Goal: Task Accomplishment & Management: Manage account settings

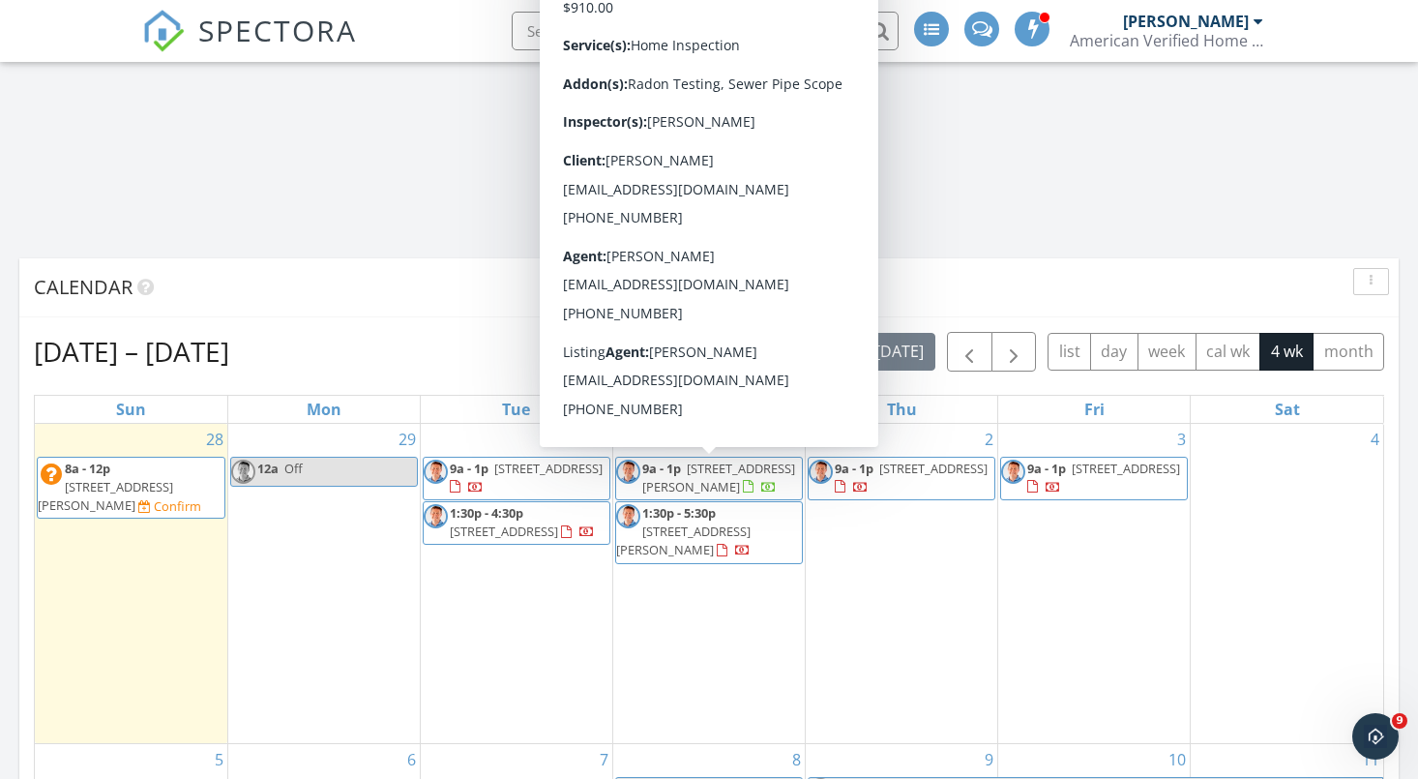
scroll to position [3647, 1419]
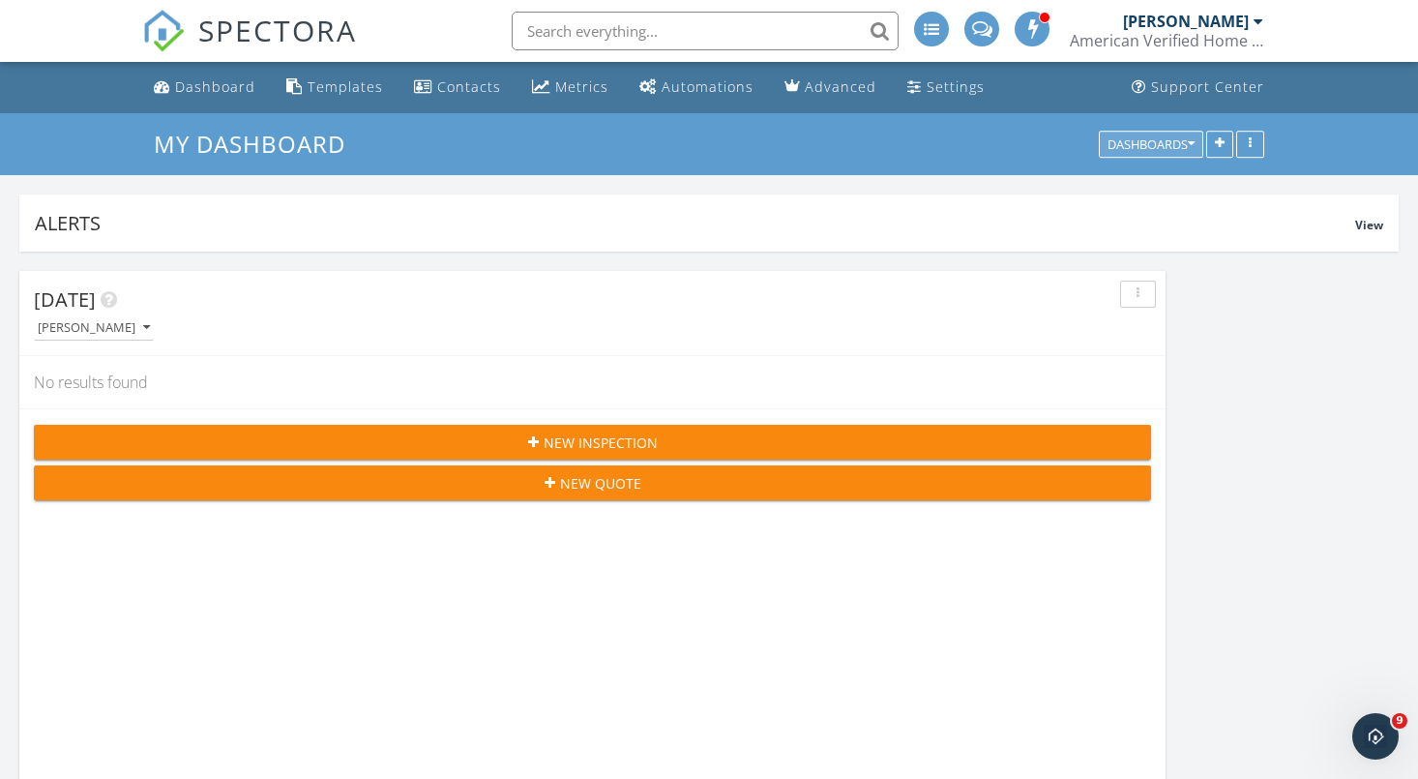
click at [1194, 142] on button "Dashboards" at bounding box center [1151, 144] width 104 height 27
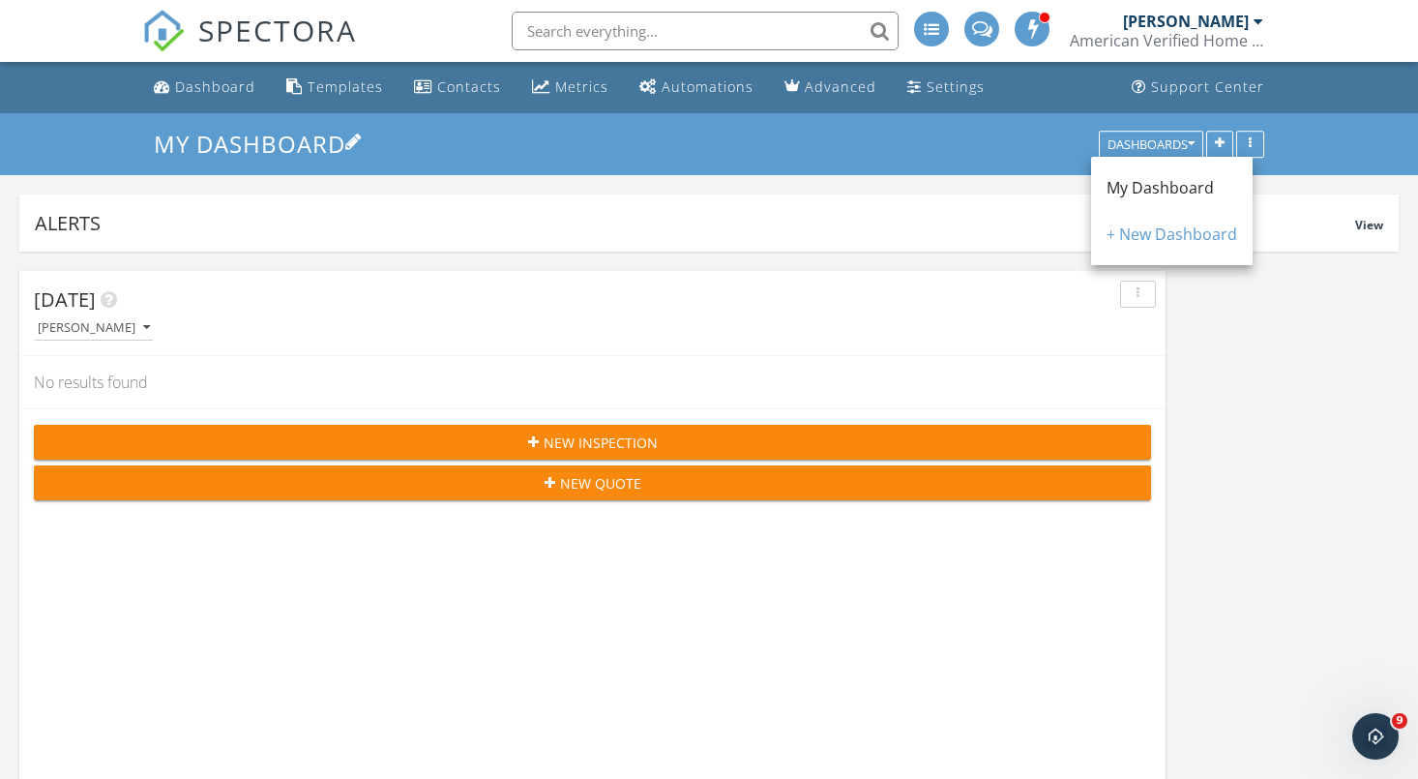
click at [894, 136] on h3 "My Dashboard" at bounding box center [708, 144] width 1109 height 30
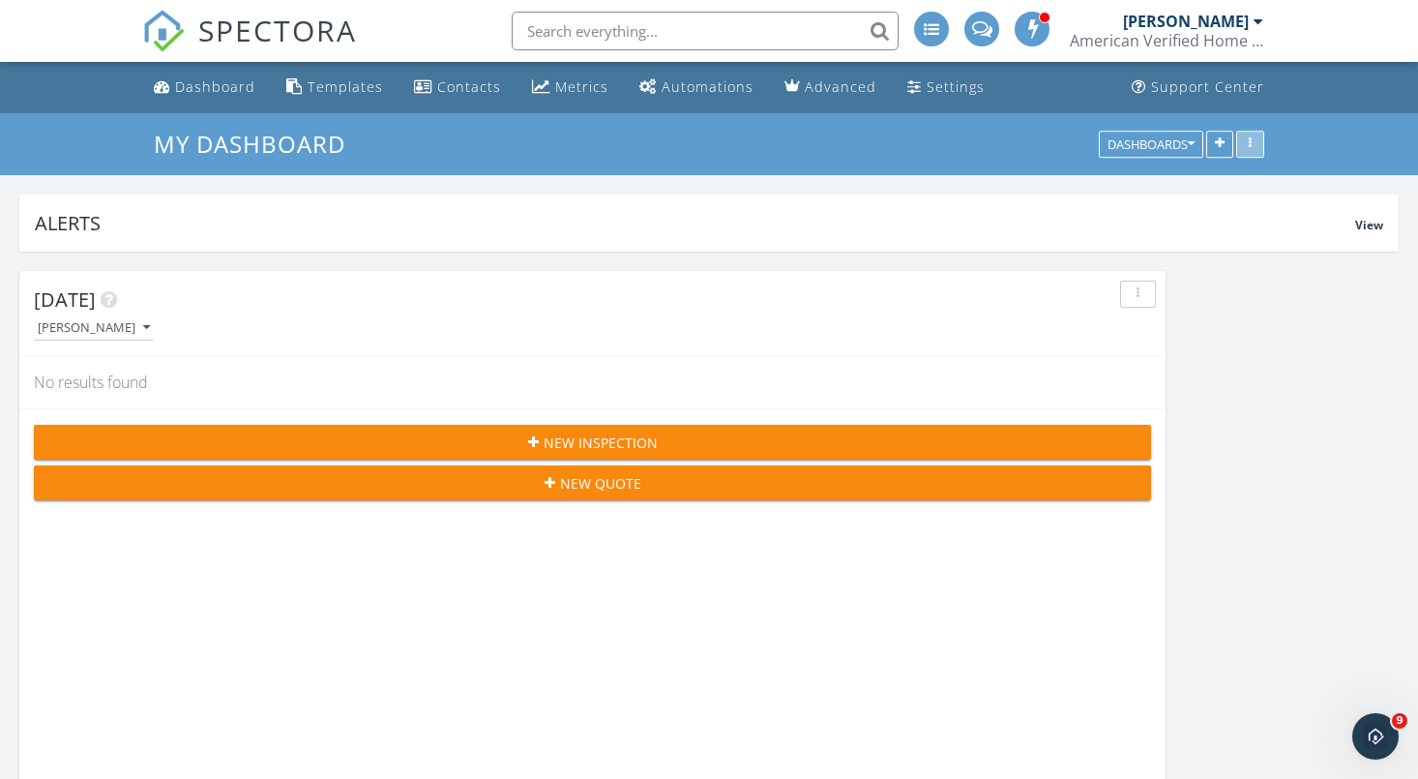
click at [1254, 151] on button "button" at bounding box center [1250, 144] width 28 height 27
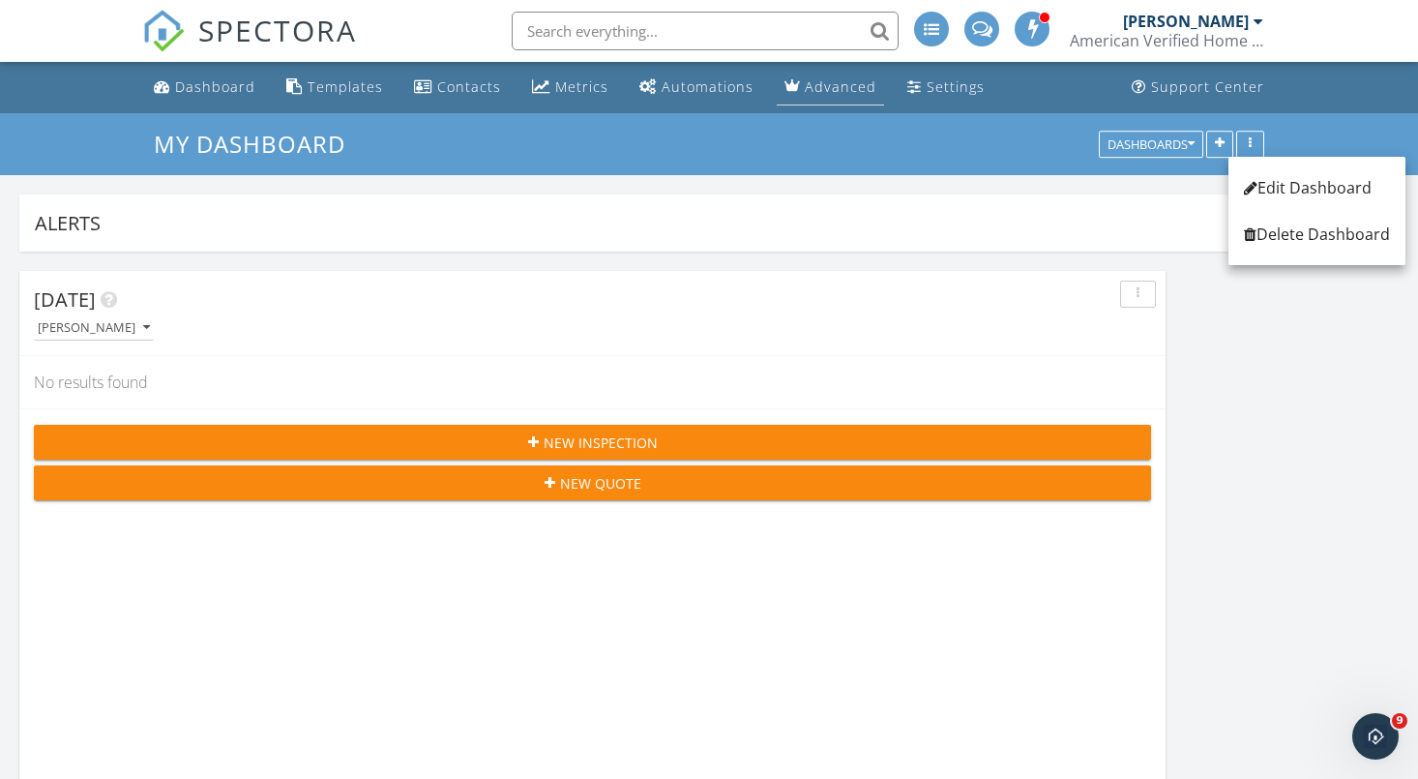
click at [872, 109] on li "Advanced" at bounding box center [830, 87] width 115 height 51
click at [1256, 21] on div at bounding box center [1258, 21] width 10 height 15
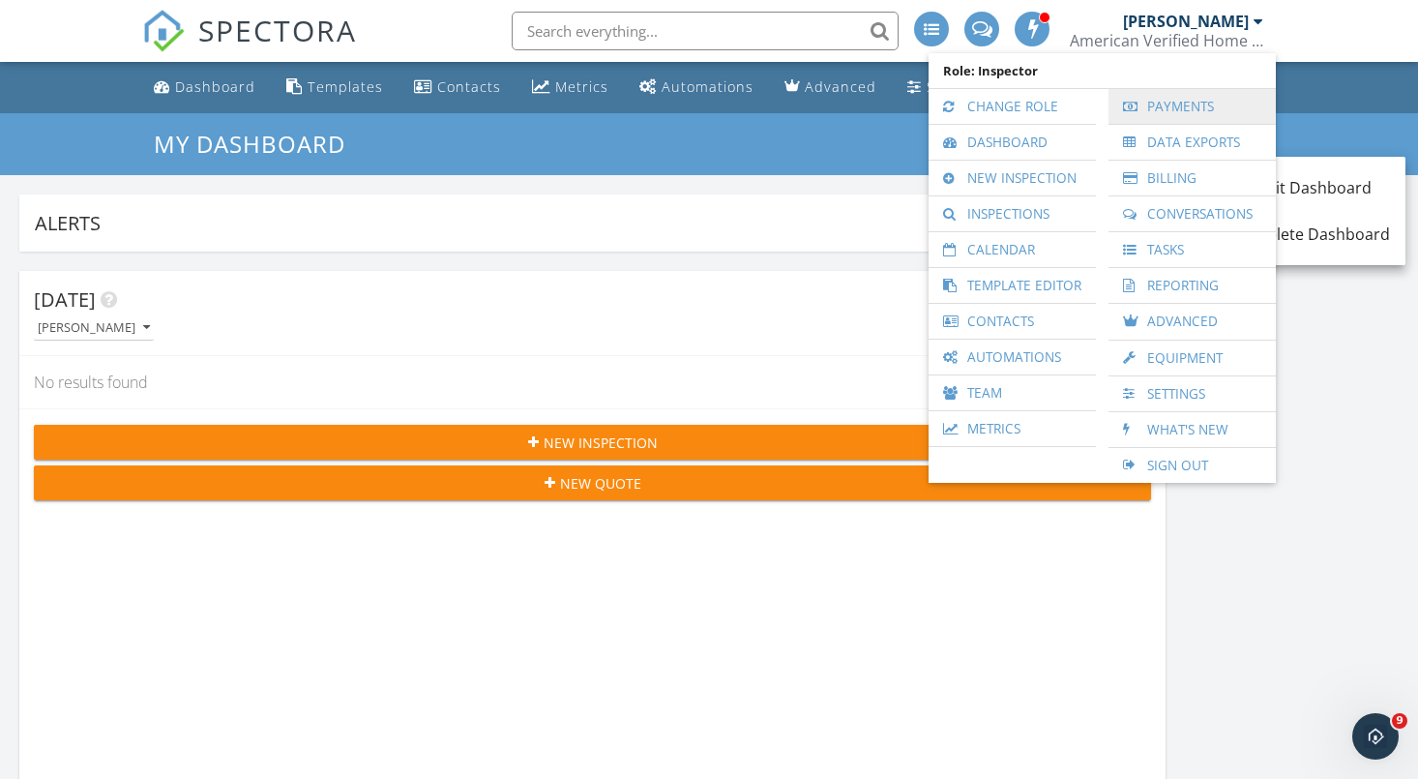
click at [1192, 110] on link "Payments" at bounding box center [1192, 106] width 148 height 35
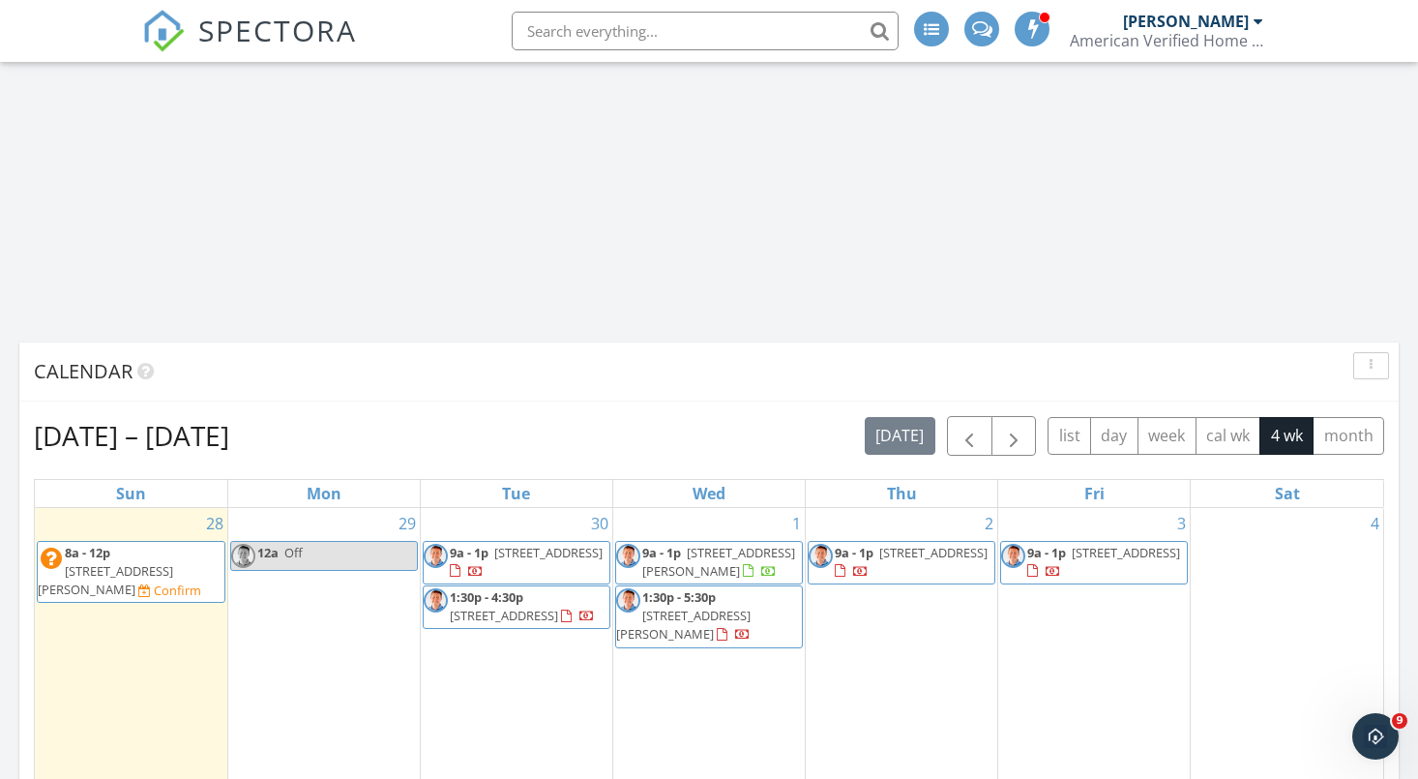
scroll to position [1093, 0]
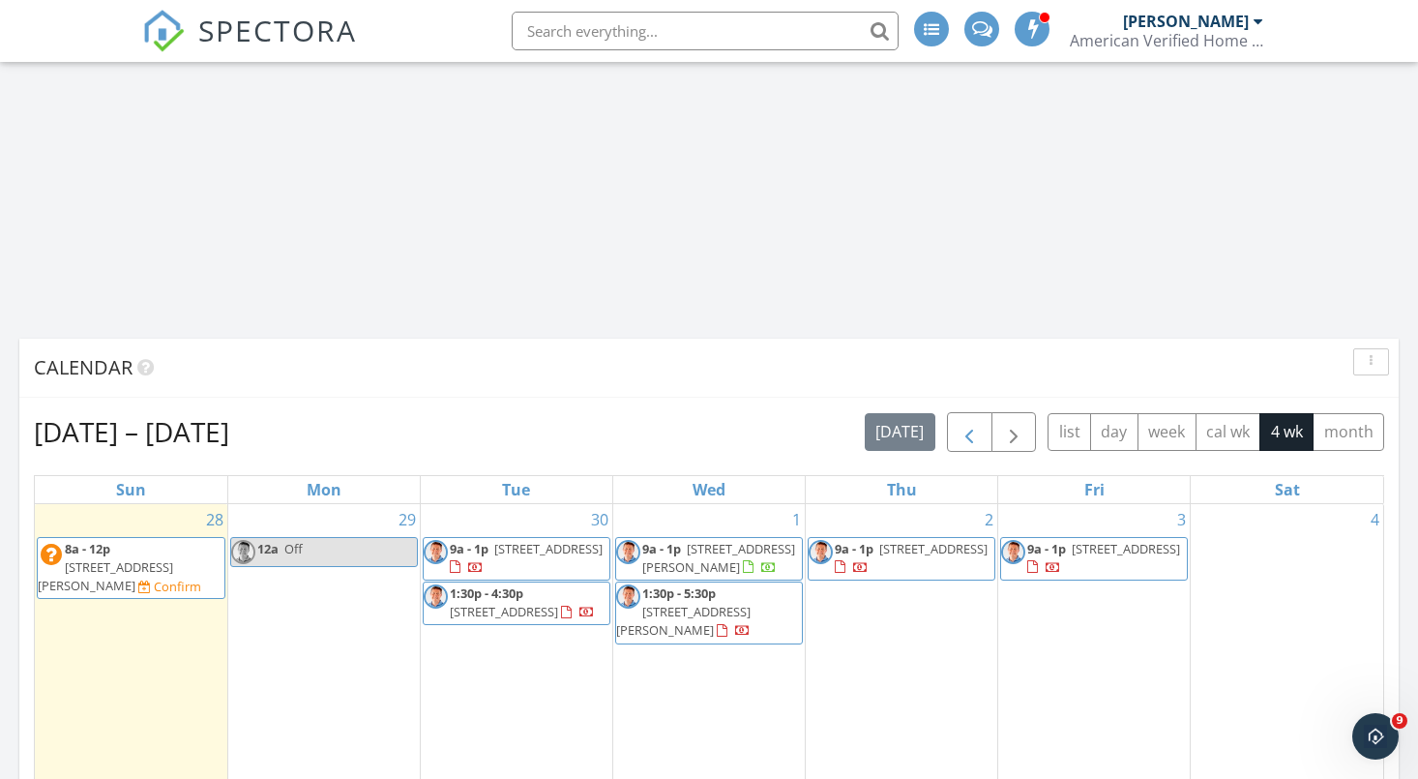
drag, startPoint x: 972, startPoint y: 438, endPoint x: 962, endPoint y: 436, distance: 9.9
click at [972, 438] on span "button" at bounding box center [969, 432] width 23 height 23
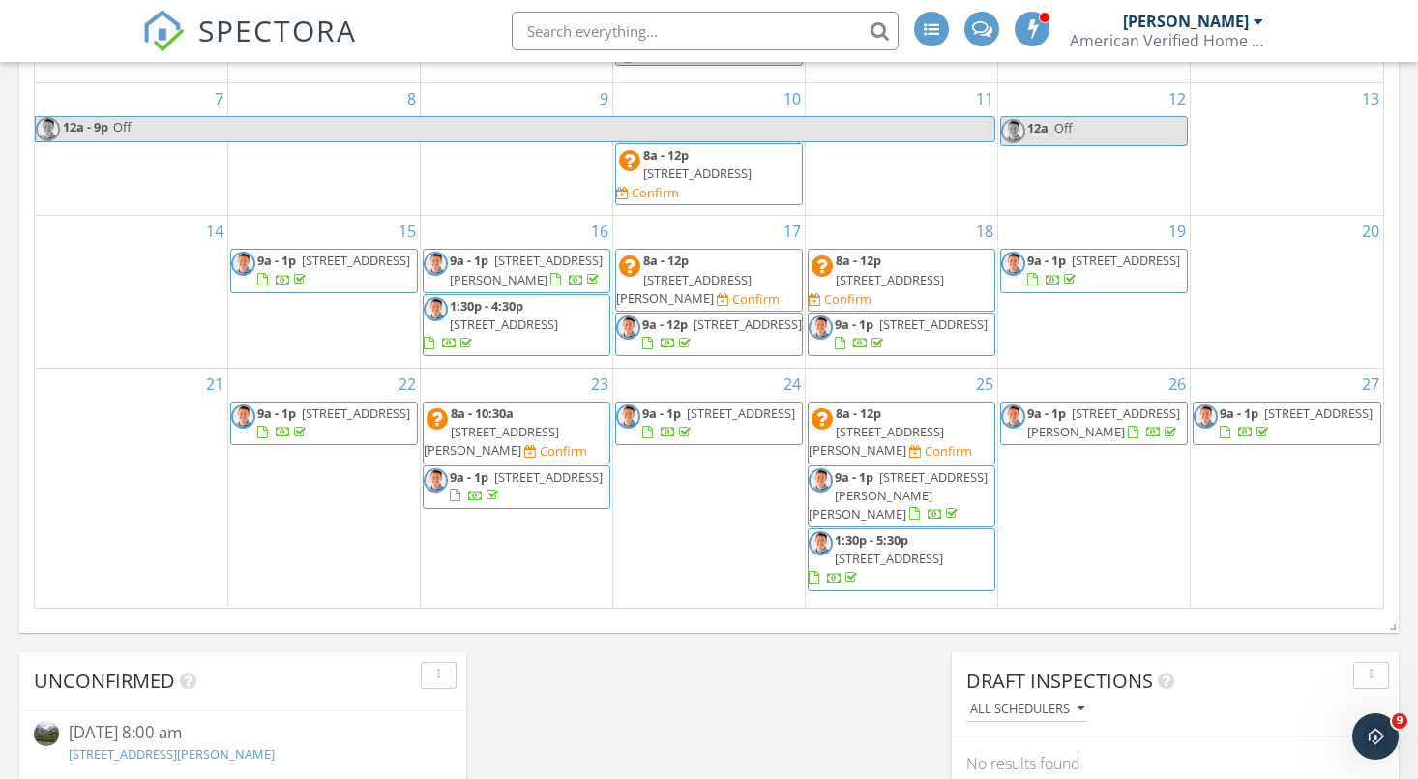
scroll to position [1724, 0]
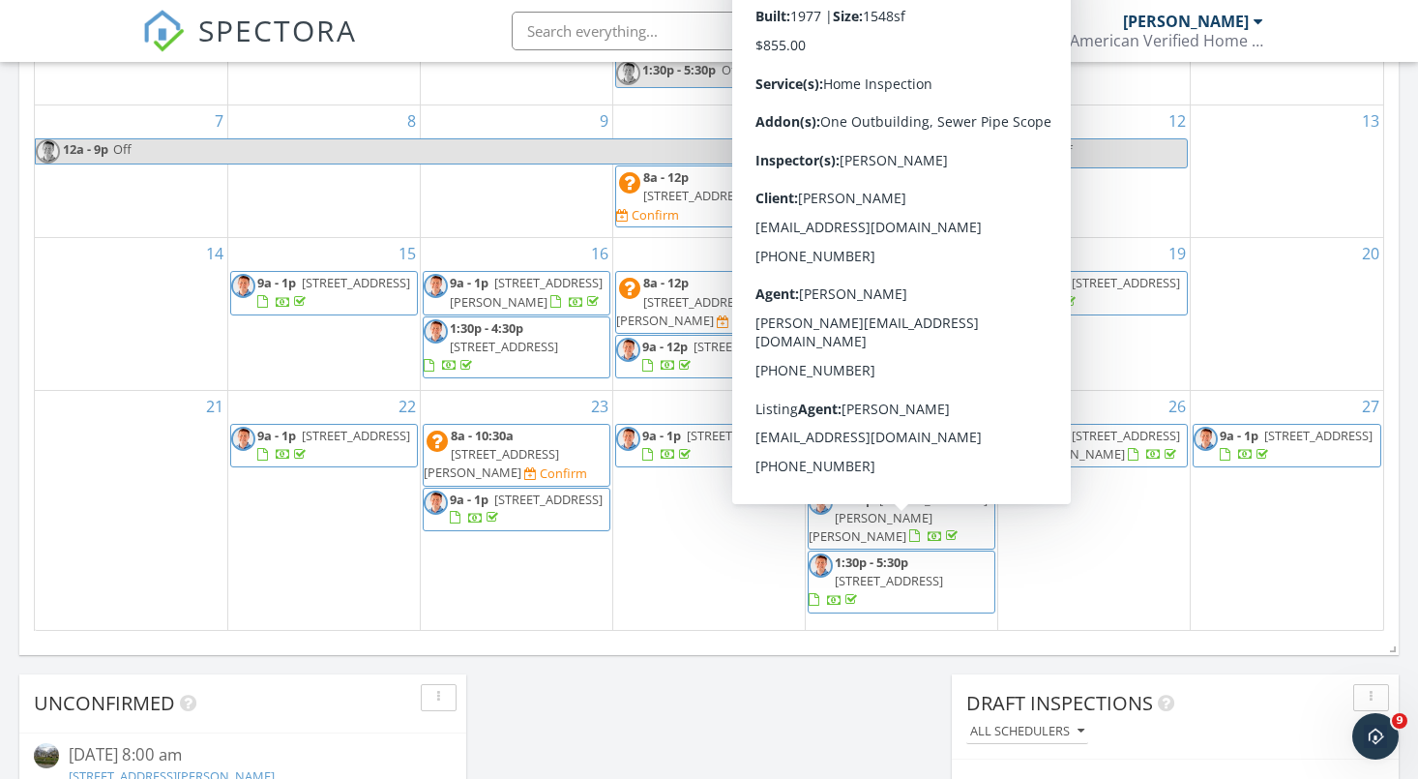
click at [888, 516] on span "1842 Del Rio Dr, Hamilton 45013" at bounding box center [898, 517] width 179 height 54
